Goal: Information Seeking & Learning: Learn about a topic

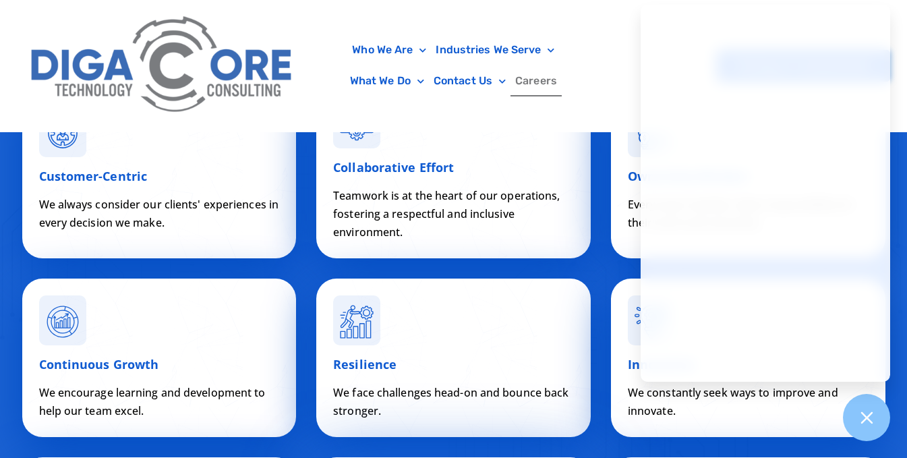
scroll to position [4496, 0]
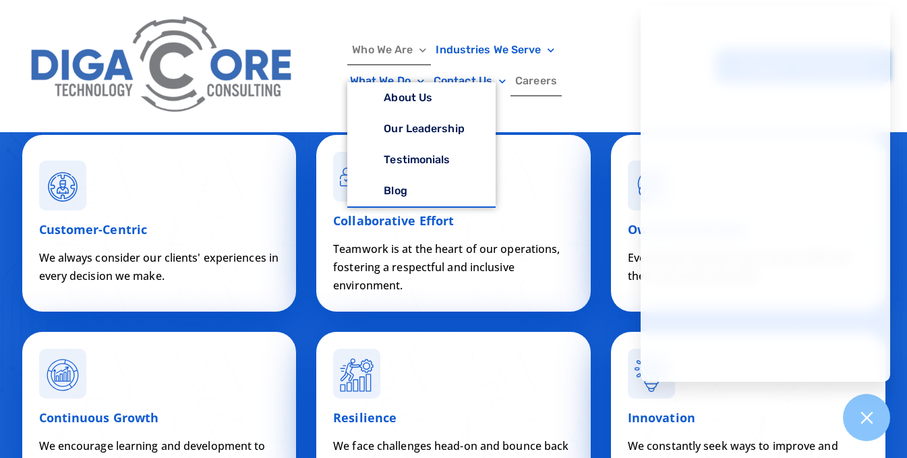
click at [424, 47] on span "Menu" at bounding box center [419, 50] width 13 height 21
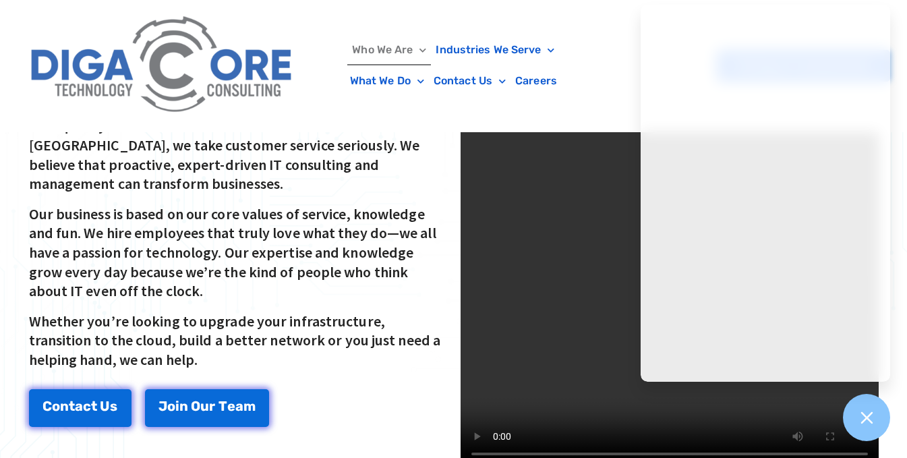
scroll to position [405, 0]
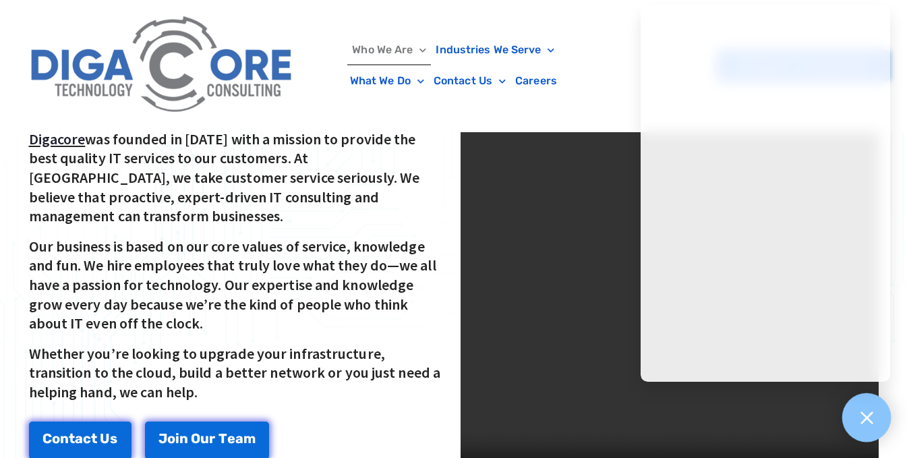
click at [862, 412] on icon at bounding box center [866, 417] width 12 height 12
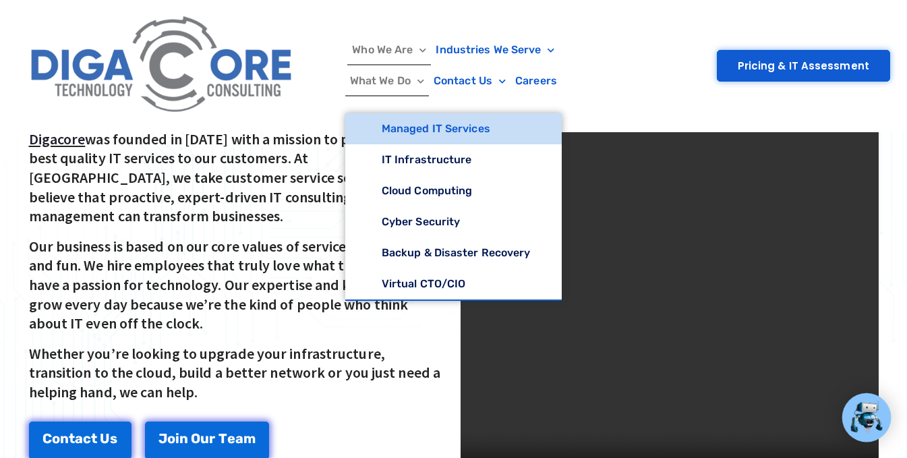
click at [403, 125] on link "Managed IT Services" at bounding box center [453, 128] width 216 height 31
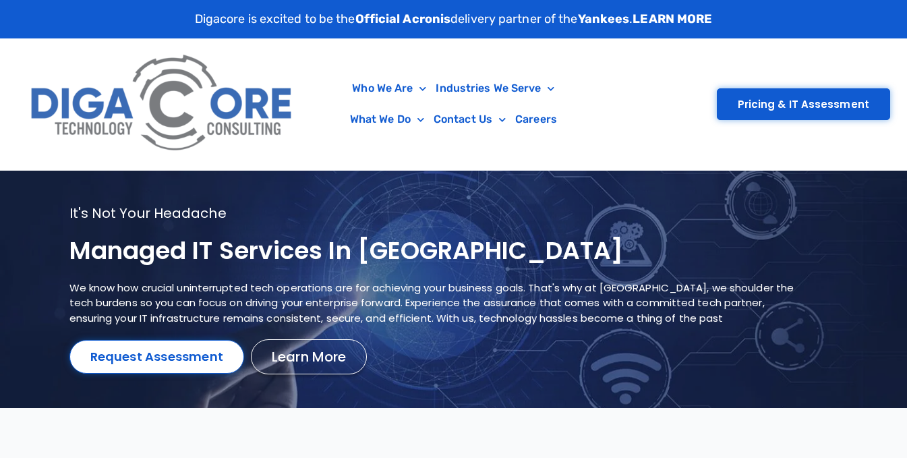
scroll to position [67, 0]
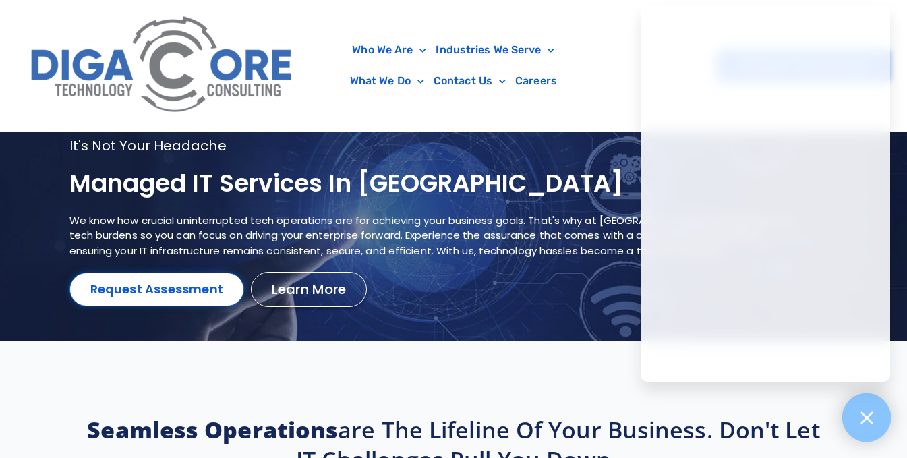
click at [862, 419] on icon at bounding box center [867, 418] width 18 height 18
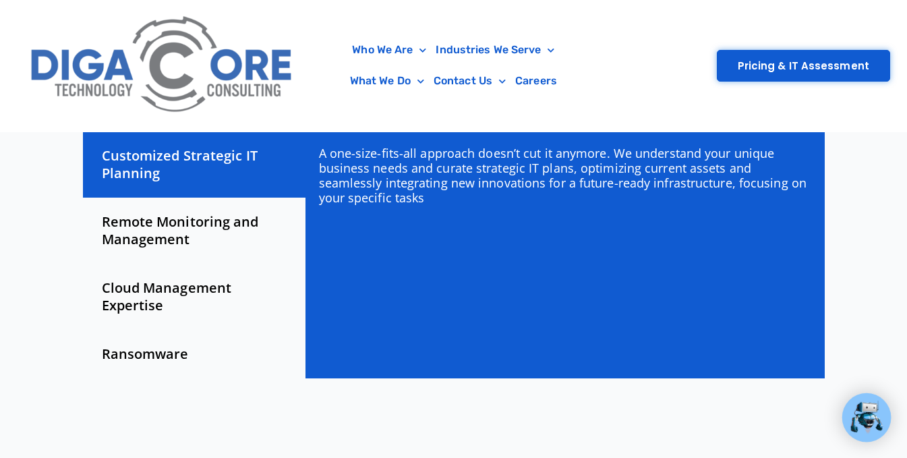
scroll to position [472, 0]
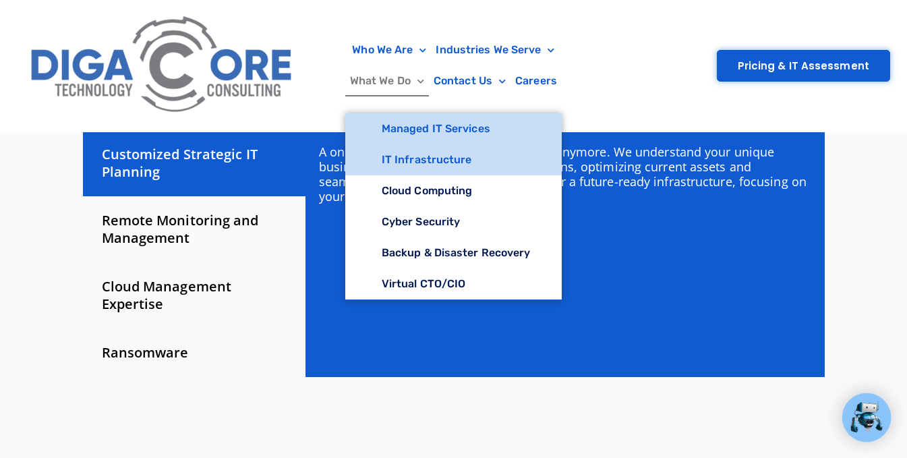
click at [419, 156] on link "IT Infrastructure" at bounding box center [453, 159] width 216 height 31
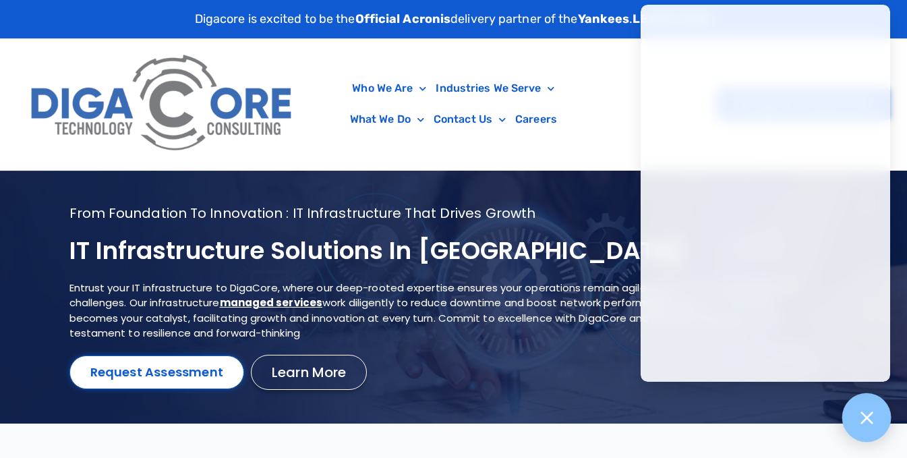
click at [855, 415] on div at bounding box center [866, 417] width 49 height 49
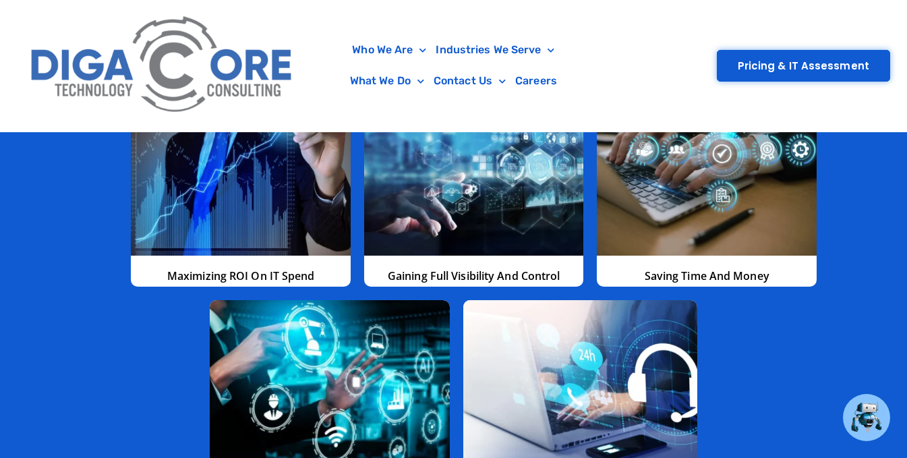
scroll to position [3102, 0]
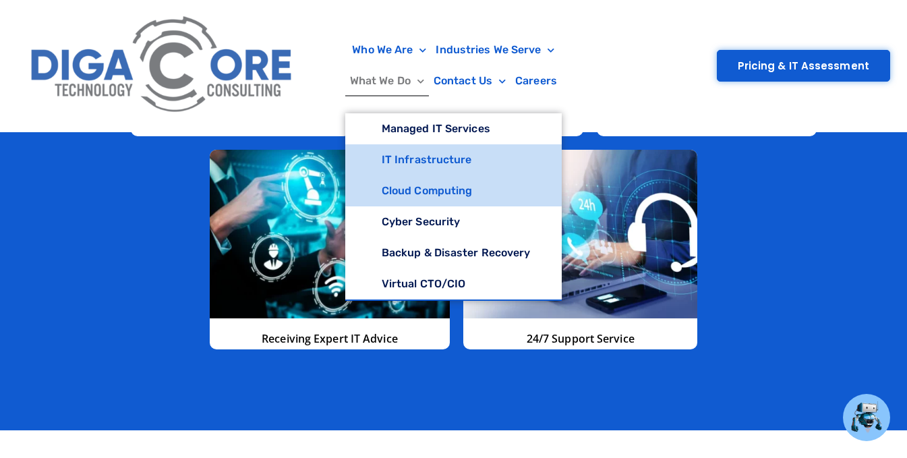
click at [434, 192] on link "Cloud Computing" at bounding box center [453, 190] width 216 height 31
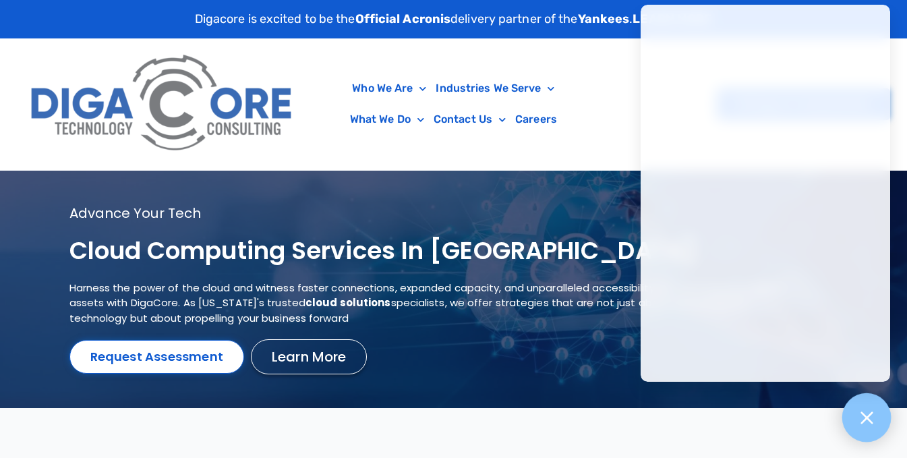
click at [866, 419] on icon at bounding box center [866, 417] width 12 height 12
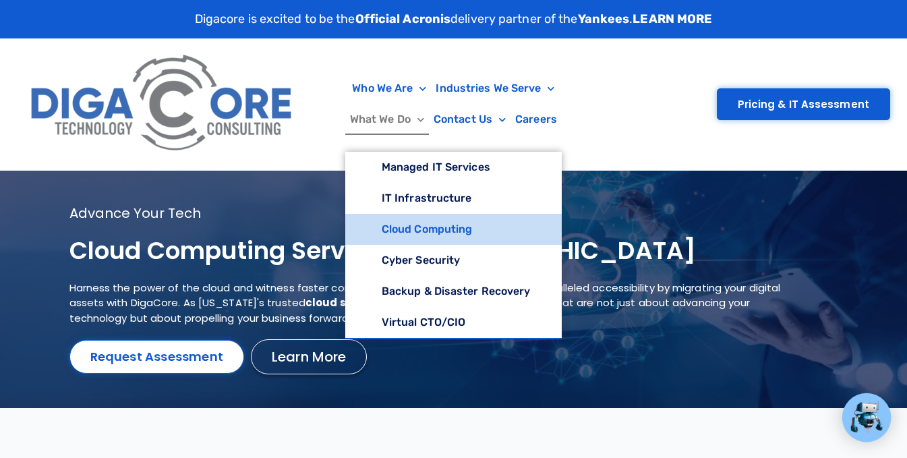
click at [418, 117] on span "Menu" at bounding box center [417, 119] width 13 height 21
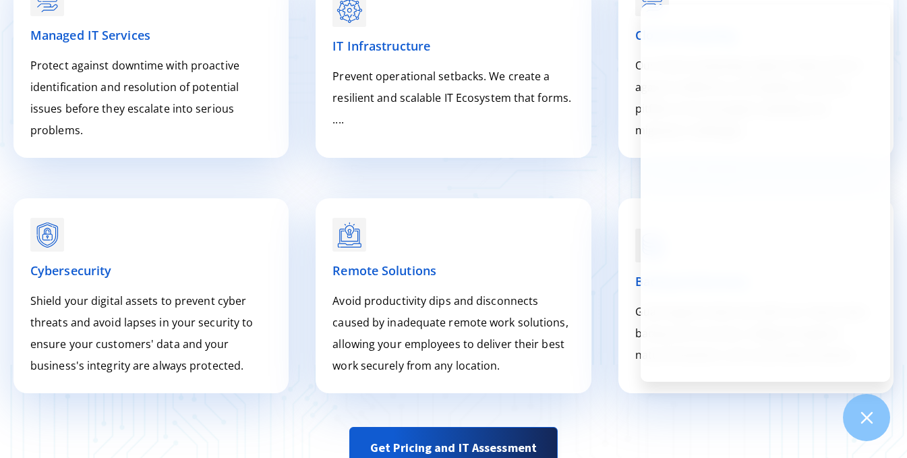
scroll to position [1889, 0]
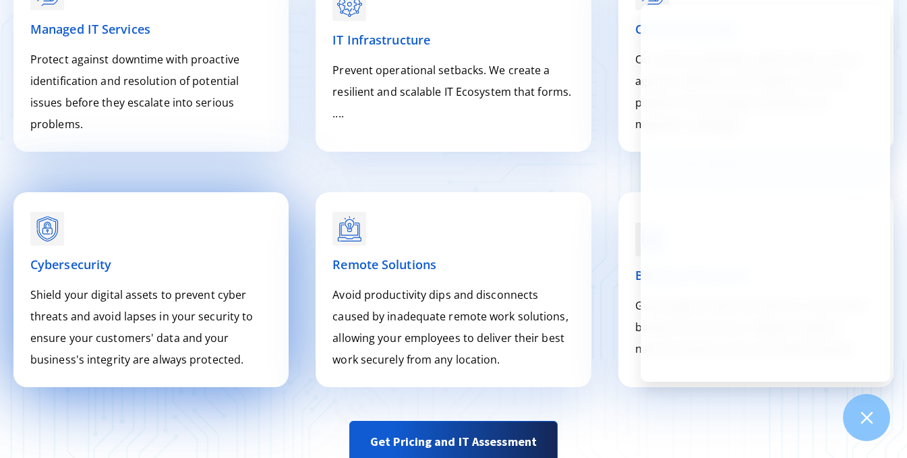
click at [75, 256] on span "Cybersecurity" at bounding box center [70, 264] width 81 height 16
click at [49, 212] on rect at bounding box center [47, 223] width 34 height 34
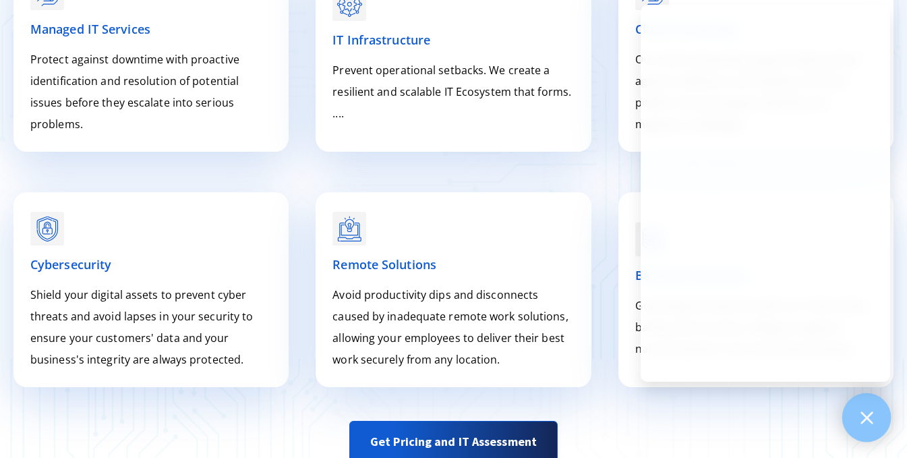
click at [862, 413] on icon at bounding box center [866, 417] width 12 height 12
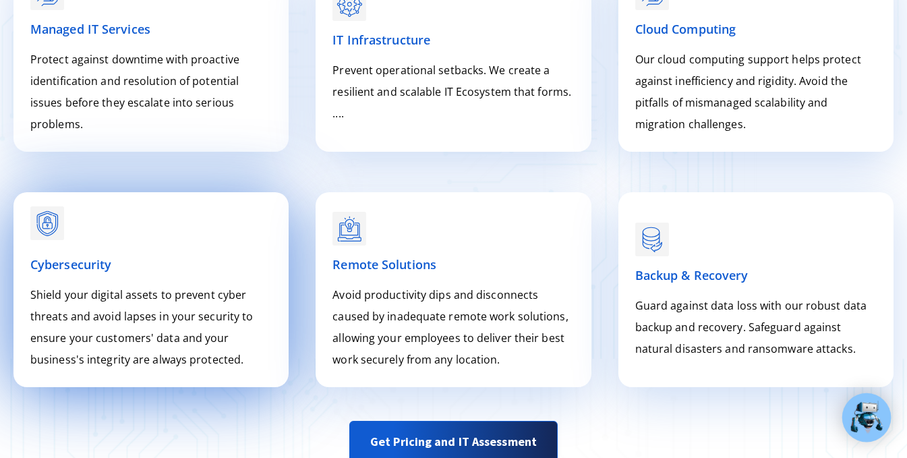
click at [47, 224] on icon at bounding box center [48, 225] width 3 height 3
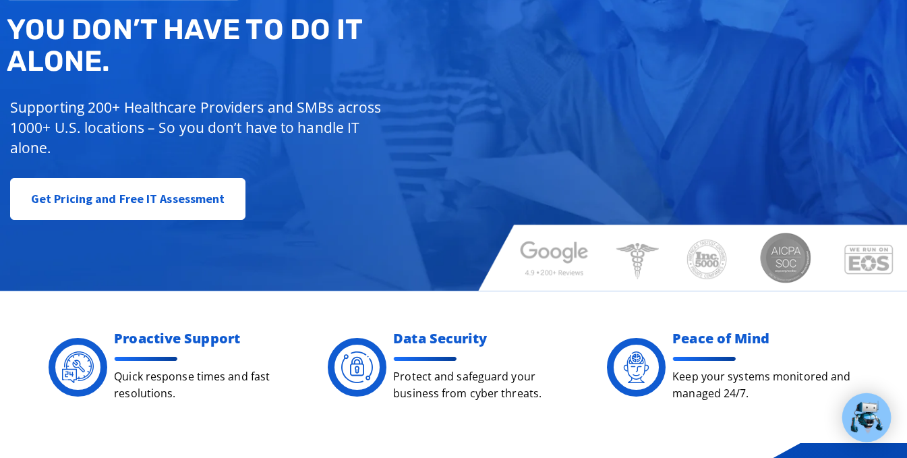
scroll to position [0, 0]
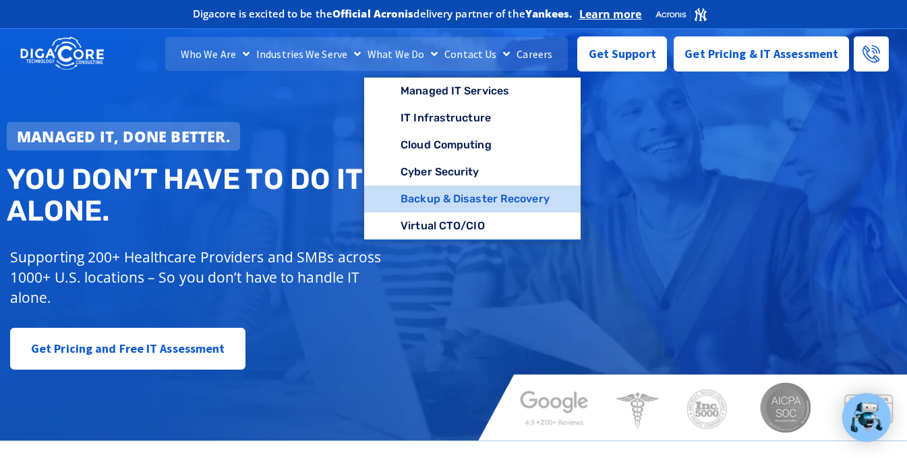
click at [451, 207] on link "Backup & Disaster Recovery" at bounding box center [472, 198] width 216 height 27
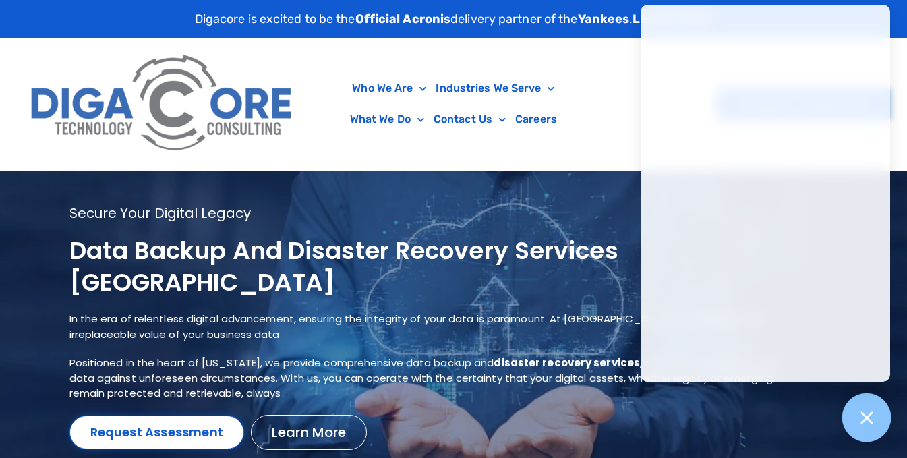
click at [859, 409] on icon at bounding box center [867, 418] width 18 height 18
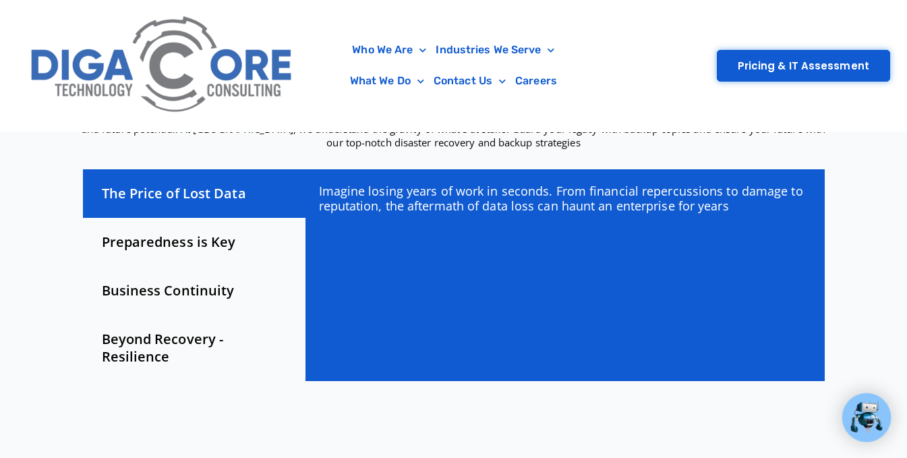
scroll to position [472, 0]
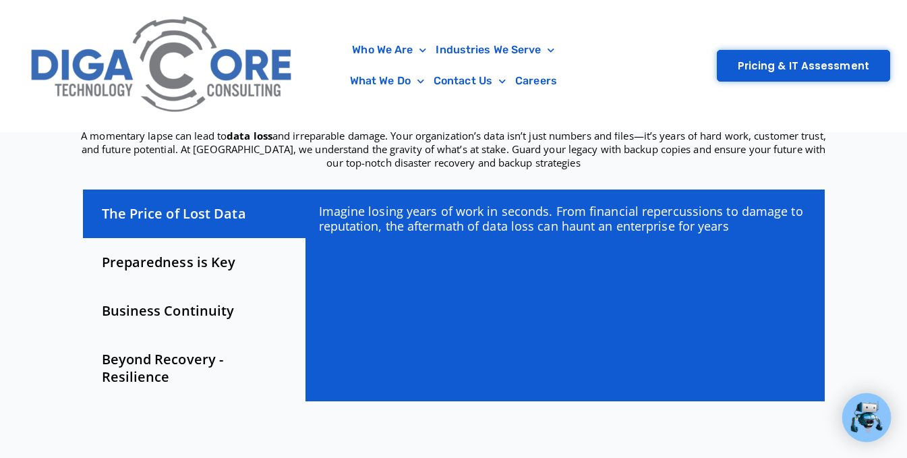
click at [196, 240] on div "Preparedness is Key" at bounding box center [194, 262] width 223 height 49
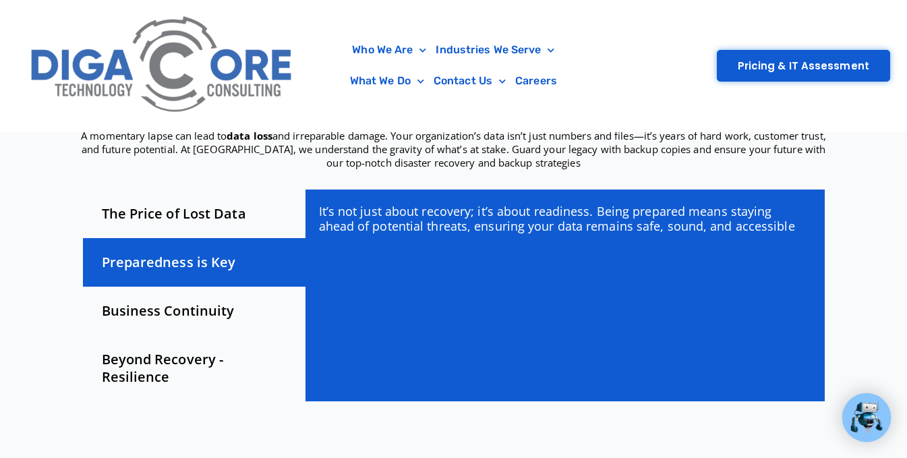
click at [197, 289] on div "Business Continuity" at bounding box center [194, 311] width 223 height 49
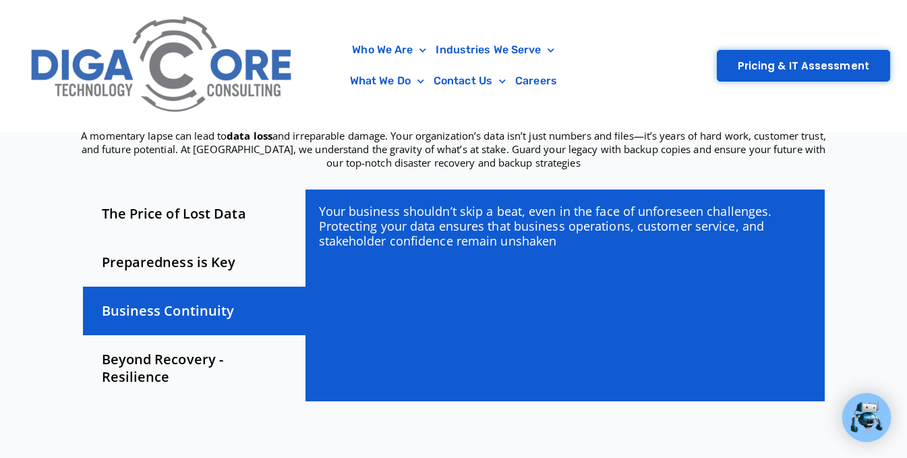
click at [130, 335] on div "Beyond Recovery - Resilience" at bounding box center [194, 368] width 223 height 66
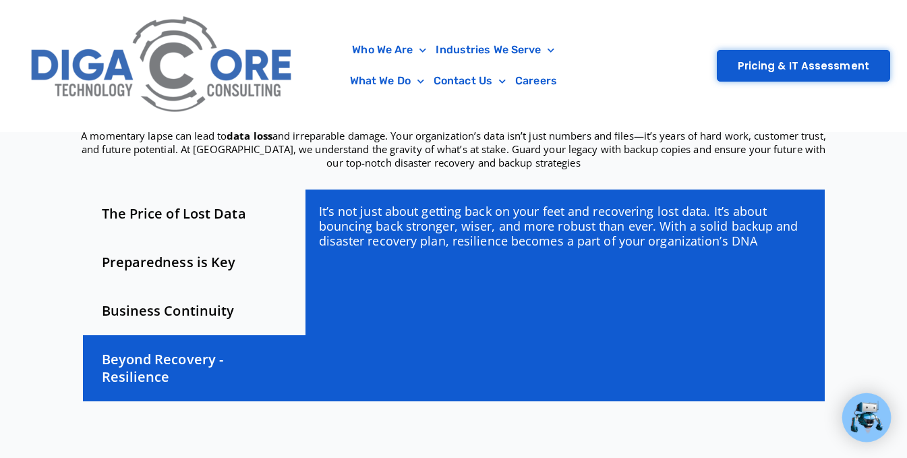
click at [229, 62] on img at bounding box center [163, 66] width 278 height 118
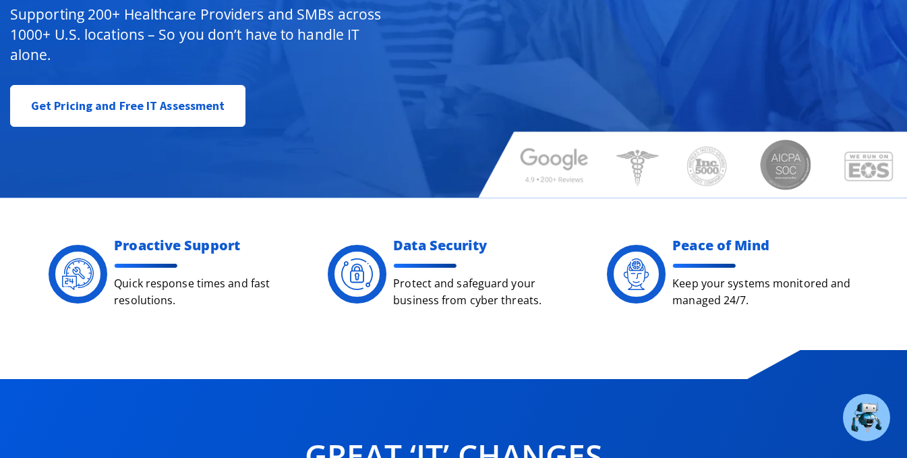
scroll to position [270, 0]
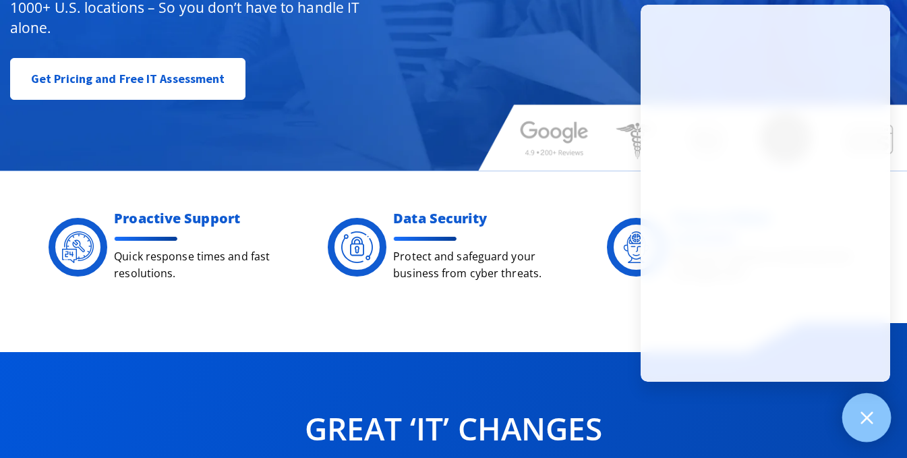
click at [862, 421] on icon at bounding box center [867, 418] width 18 height 18
